Goal: Navigation & Orientation: Go to known website

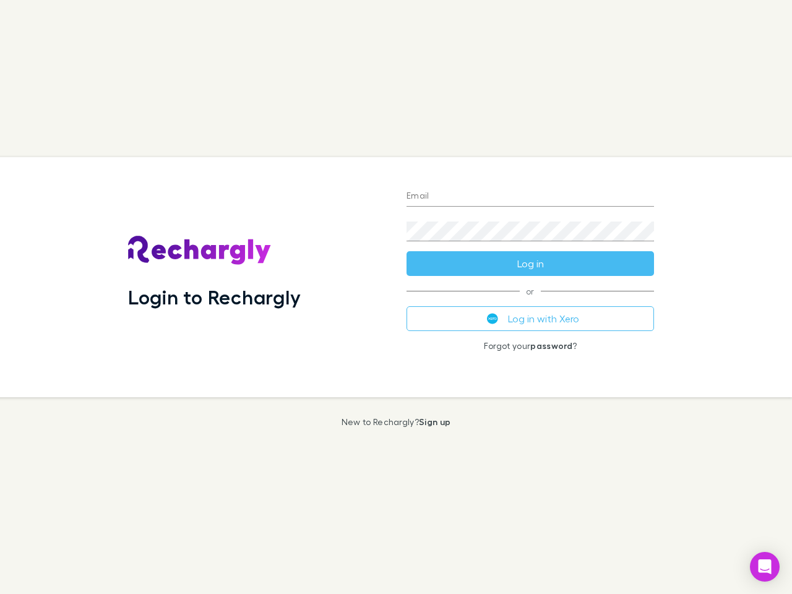
click at [396, 297] on div "Login to Rechargly" at bounding box center [257, 277] width 279 height 240
click at [531, 197] on input "Email" at bounding box center [531, 197] width 248 height 20
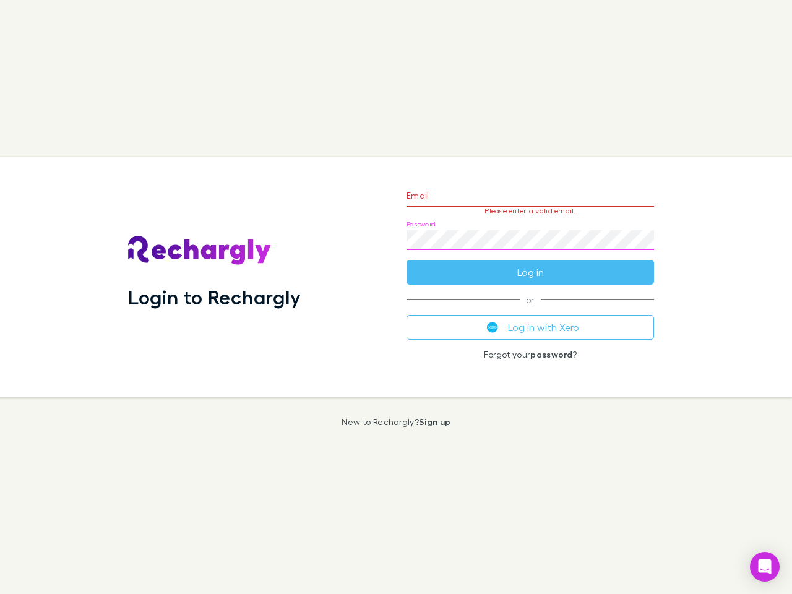
click at [531, 264] on form "Email Please enter a valid email. Password Log in" at bounding box center [531, 231] width 248 height 108
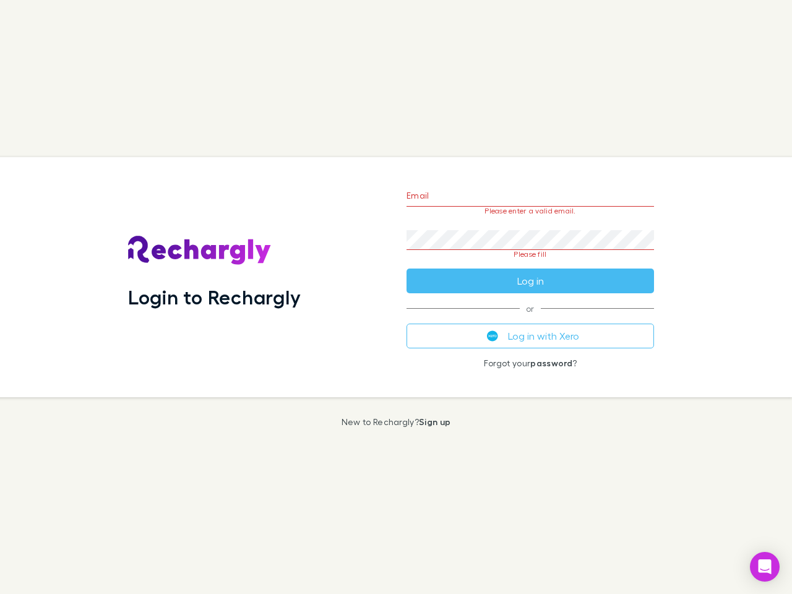
click at [531, 319] on div "Email Please enter a valid email. Password Please fill Log in or Log in with Xe…" at bounding box center [530, 277] width 267 height 240
click at [765, 567] on icon "Open Intercom Messenger" at bounding box center [765, 567] width 13 height 15
